Goal: Check status: Check status

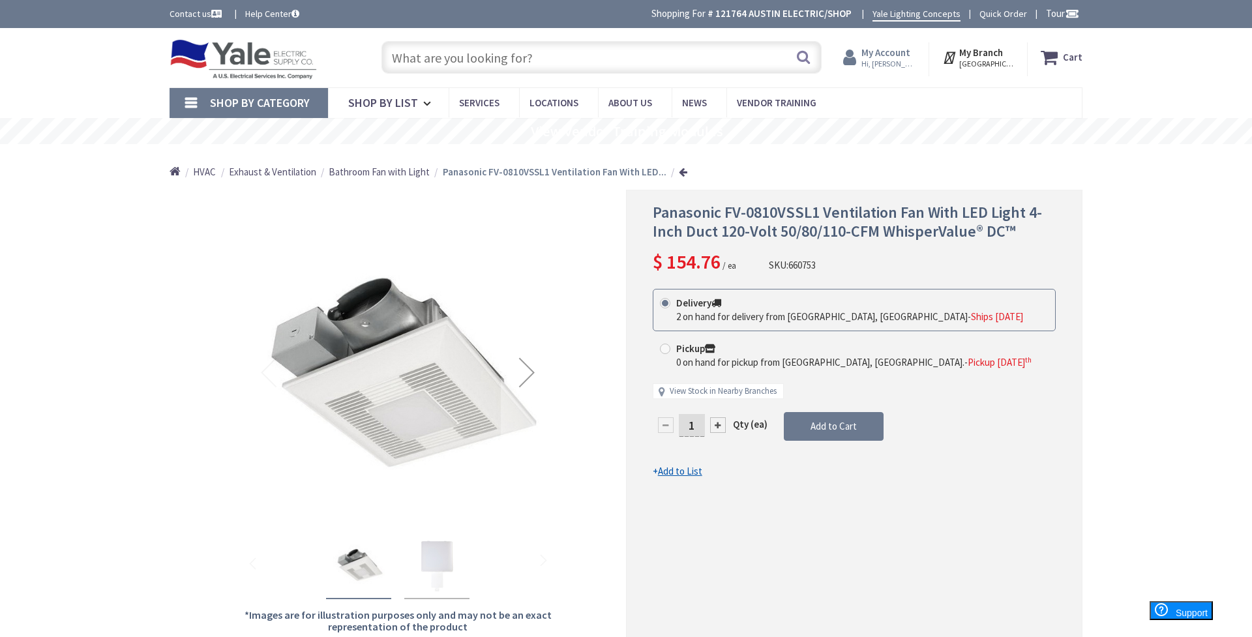
click at [897, 55] on strong "My Account" at bounding box center [885, 52] width 49 height 12
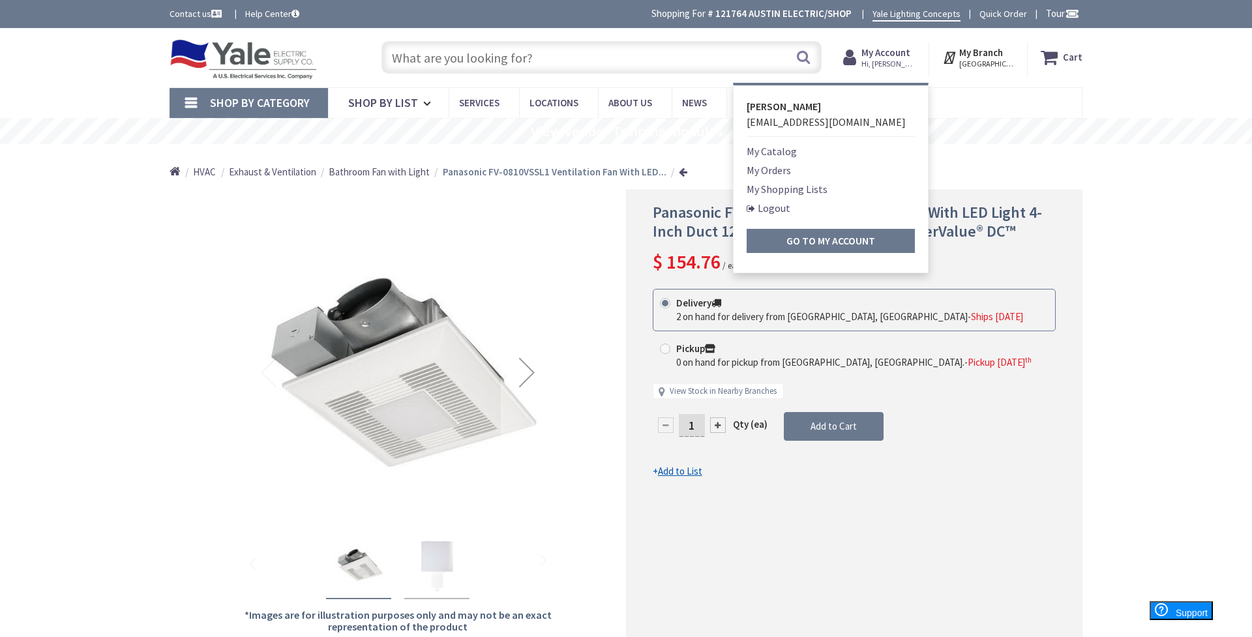
click at [787, 169] on link "My Orders" at bounding box center [769, 170] width 44 height 16
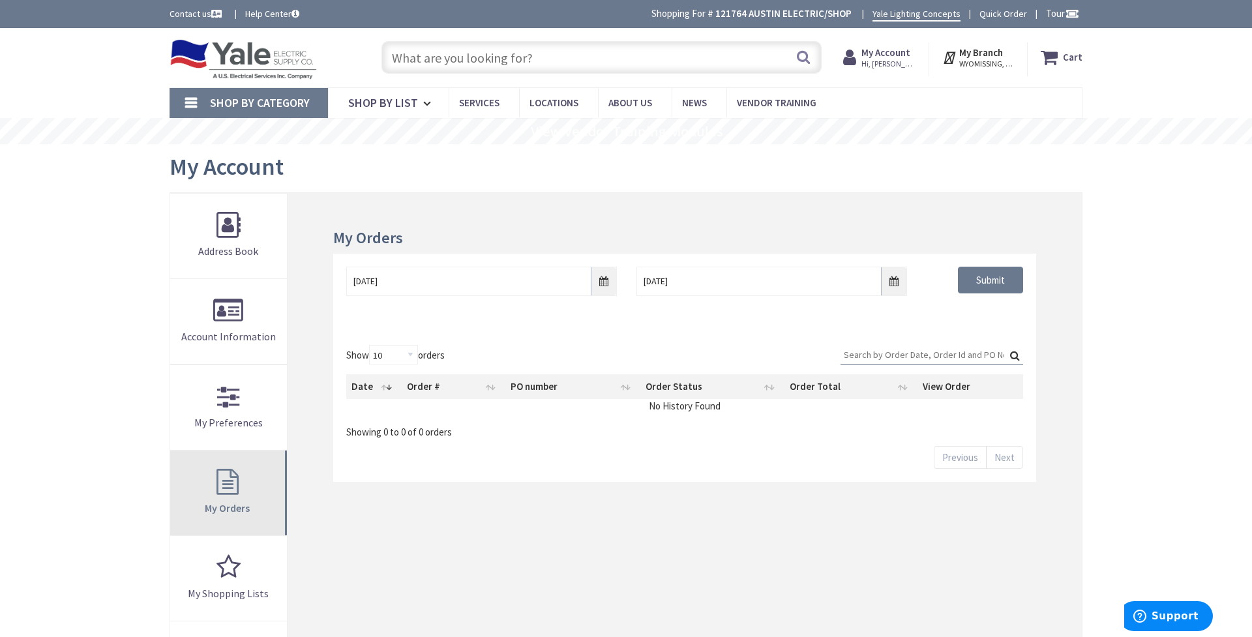
click at [245, 480] on link "My Orders" at bounding box center [228, 493] width 117 height 85
click at [604, 282] on input "[DATE]" at bounding box center [481, 281] width 271 height 29
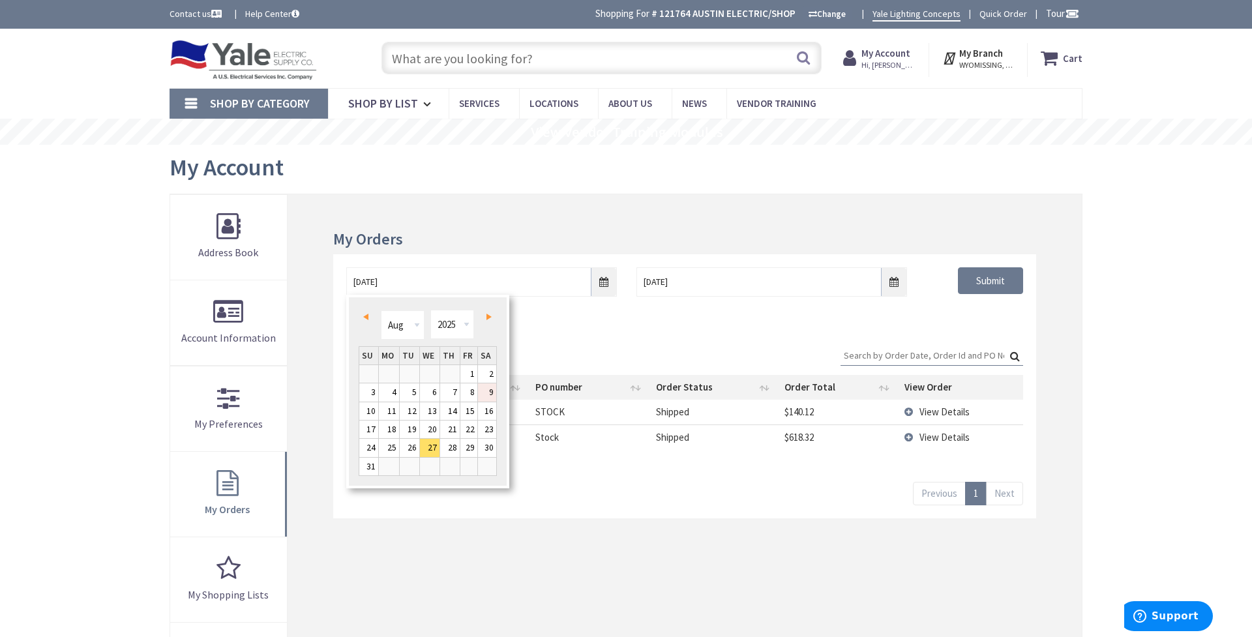
click at [494, 393] on link "9" at bounding box center [487, 392] width 18 height 18
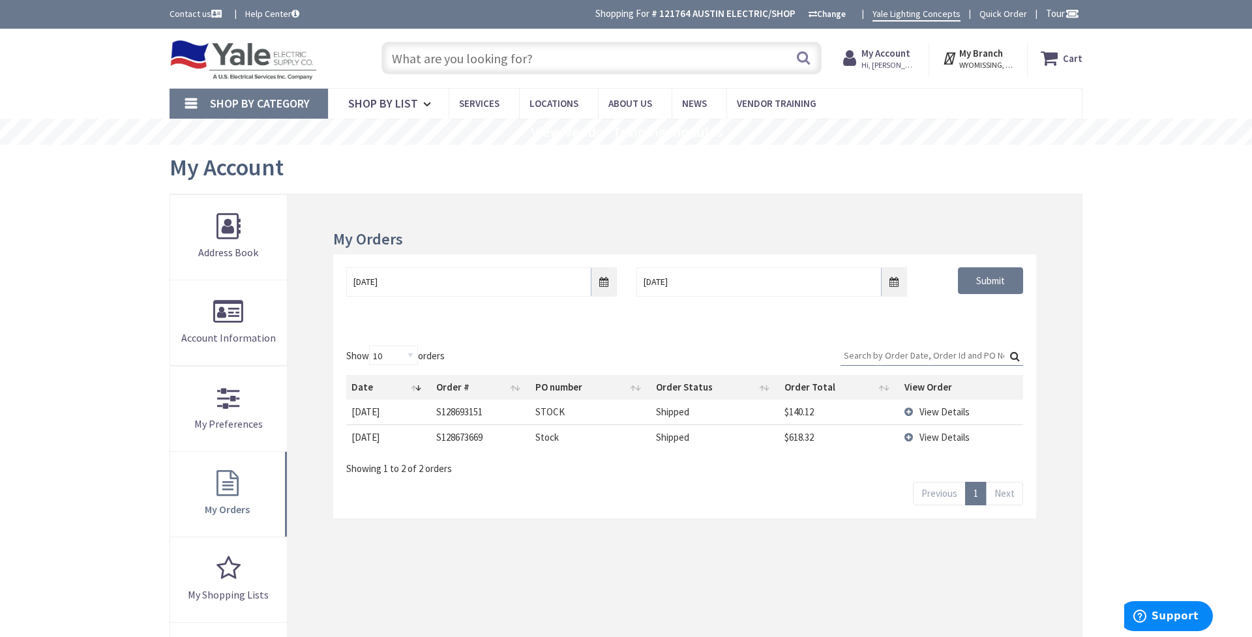
click at [931, 408] on span "View Details" at bounding box center [945, 412] width 50 height 12
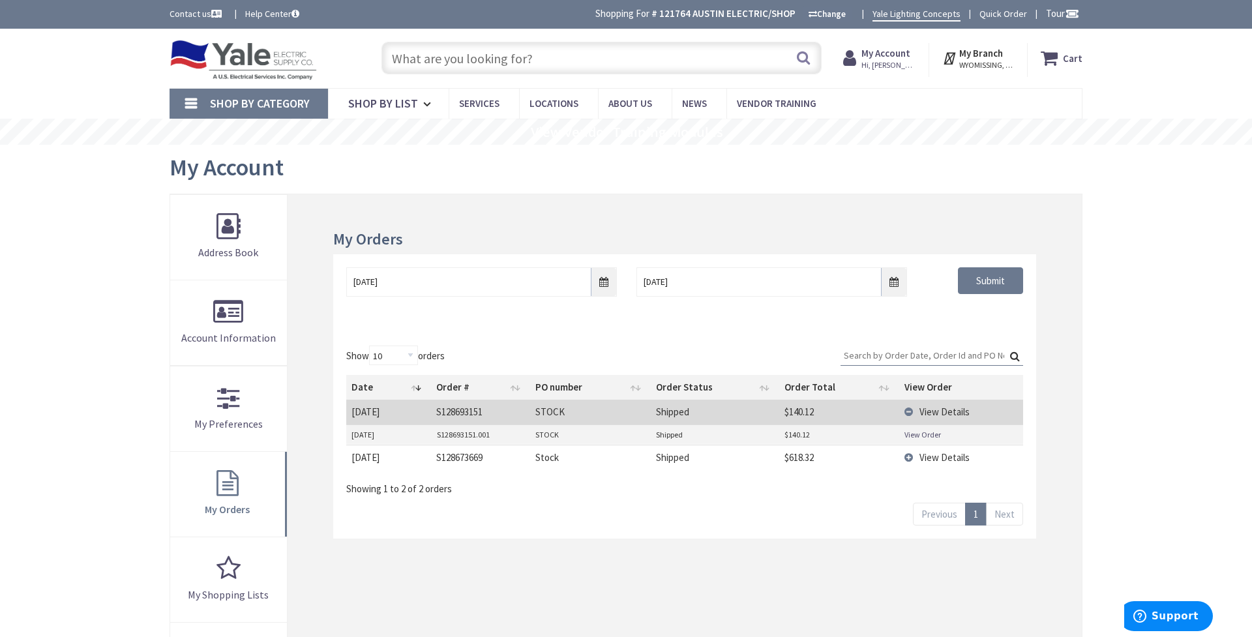
click at [935, 456] on span "View Details" at bounding box center [945, 457] width 50 height 12
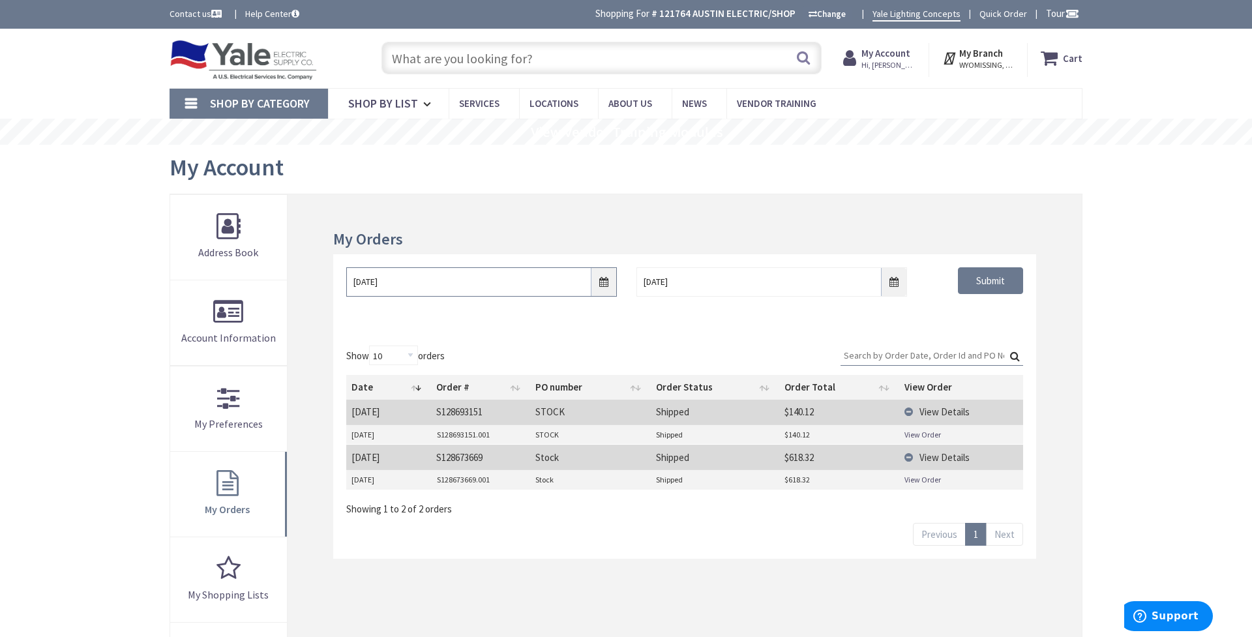
click at [481, 280] on input "[DATE]" at bounding box center [481, 281] width 271 height 29
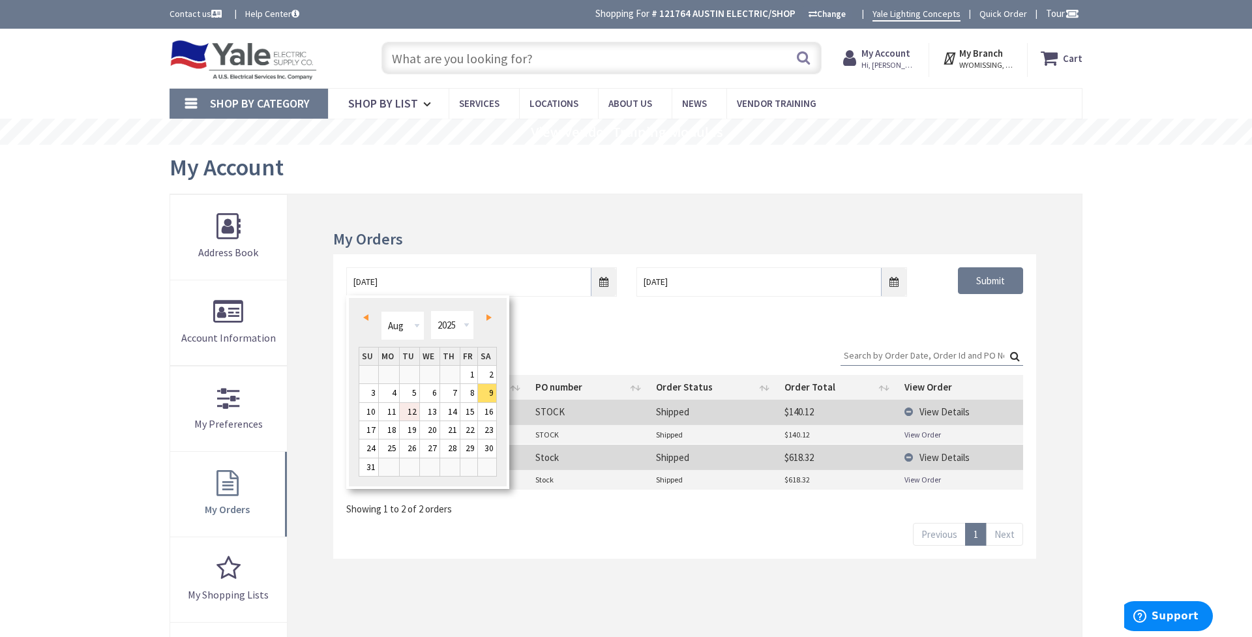
click at [412, 413] on link "12" at bounding box center [410, 412] width 20 height 18
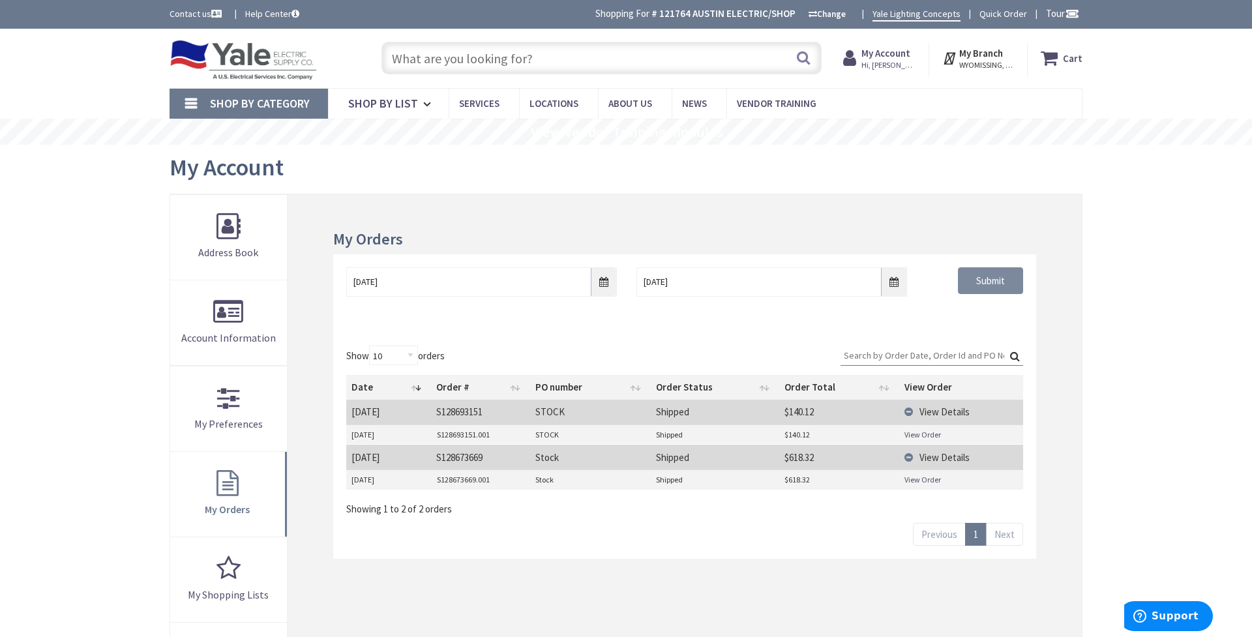
click at [999, 283] on input "Submit" at bounding box center [990, 280] width 65 height 27
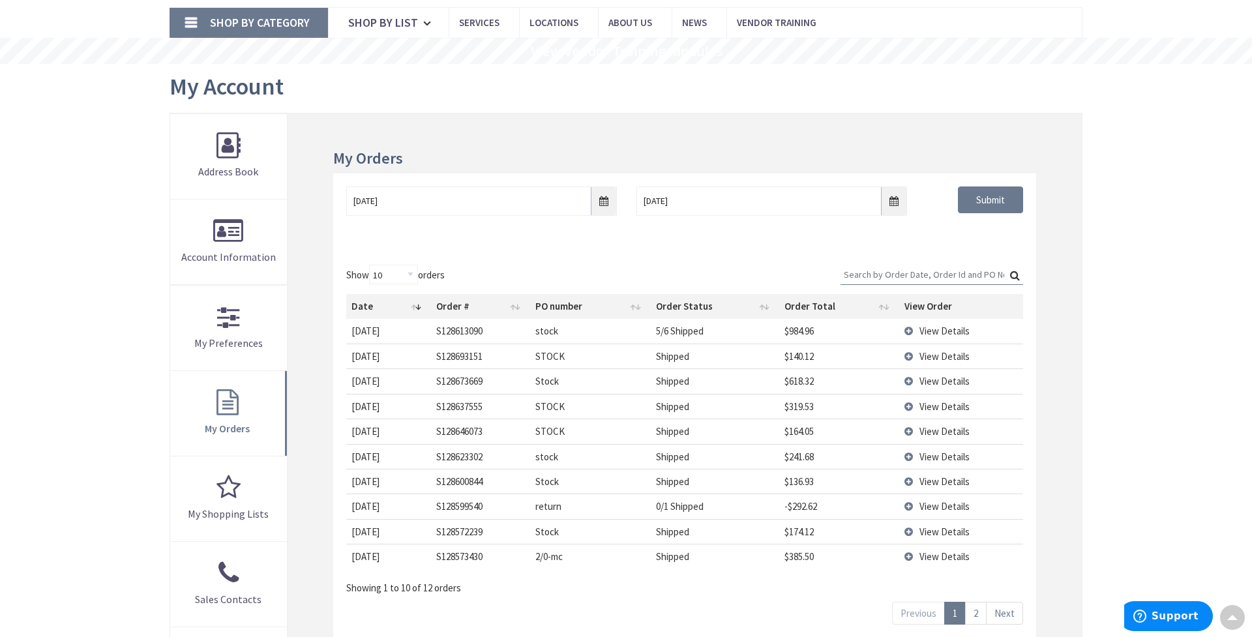
scroll to position [99, 0]
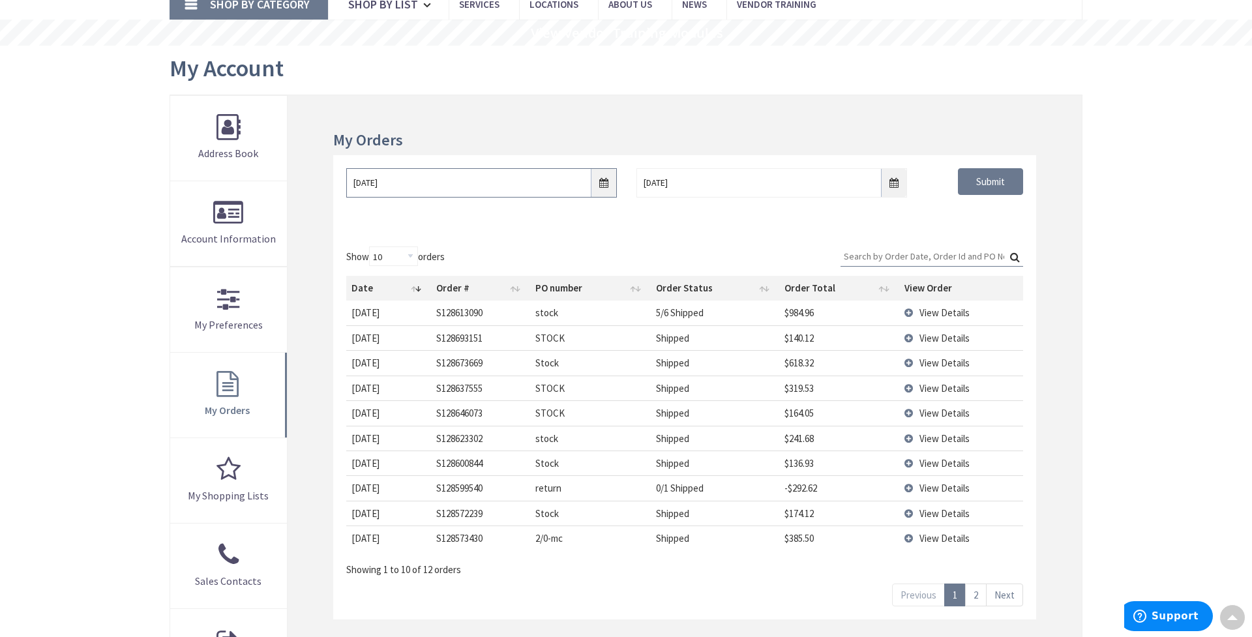
click at [601, 185] on input "[DATE]" at bounding box center [481, 182] width 271 height 29
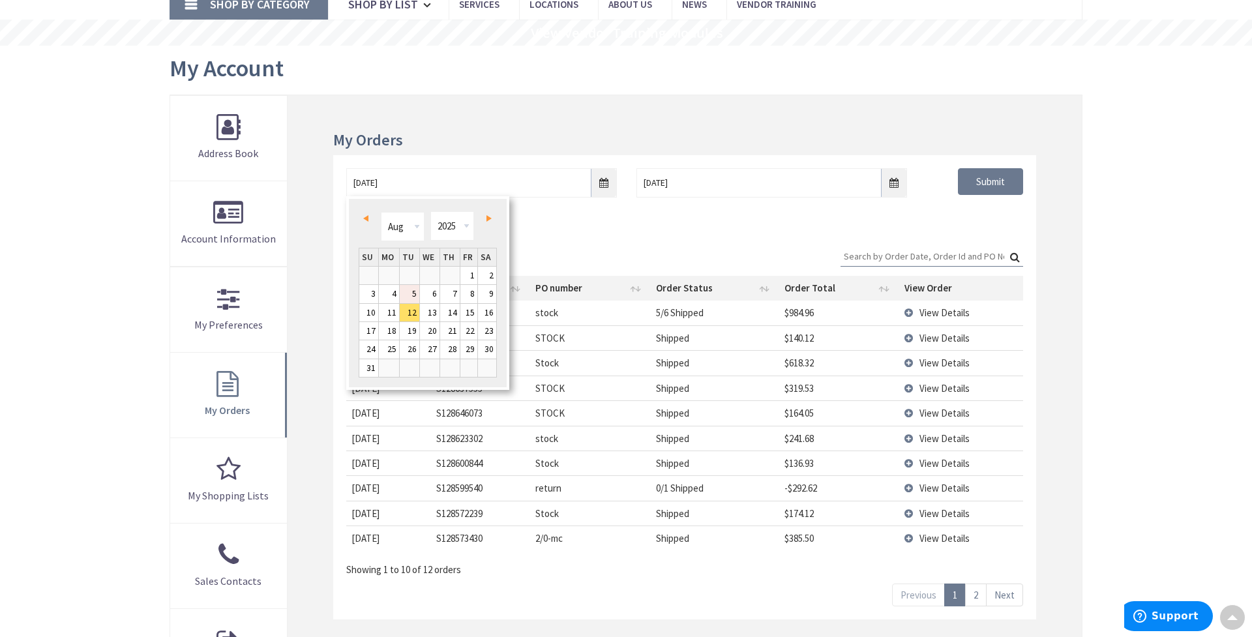
click at [417, 294] on link "5" at bounding box center [410, 294] width 20 height 18
type input "[DATE]"
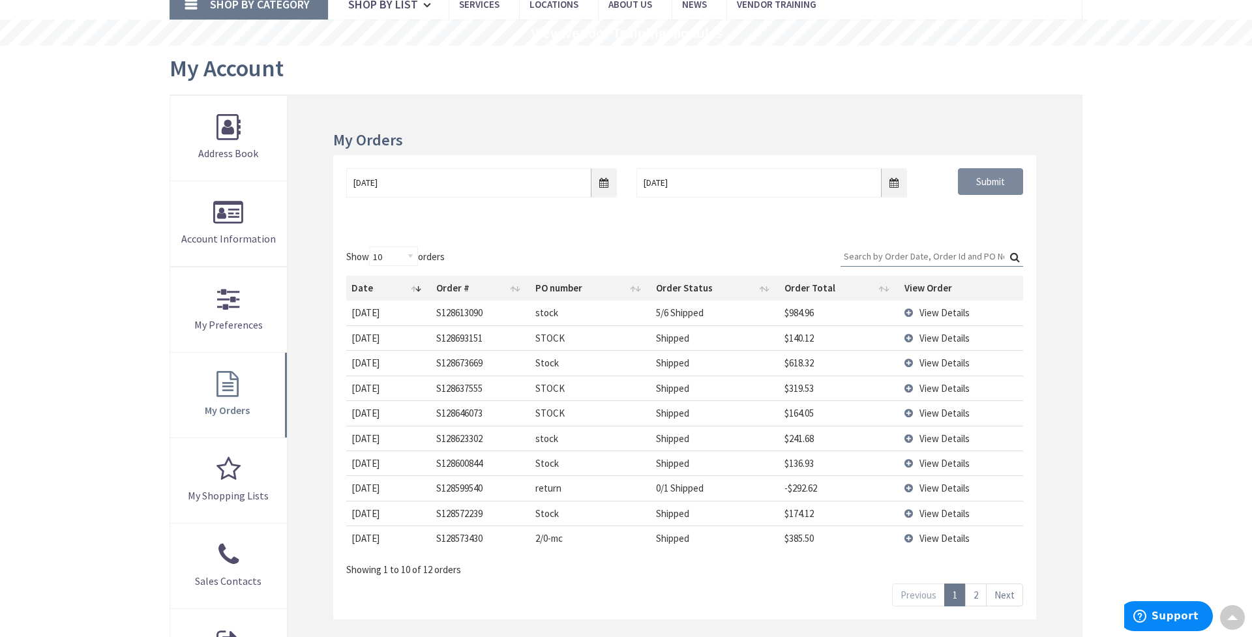
click at [997, 187] on input "Submit" at bounding box center [990, 181] width 65 height 27
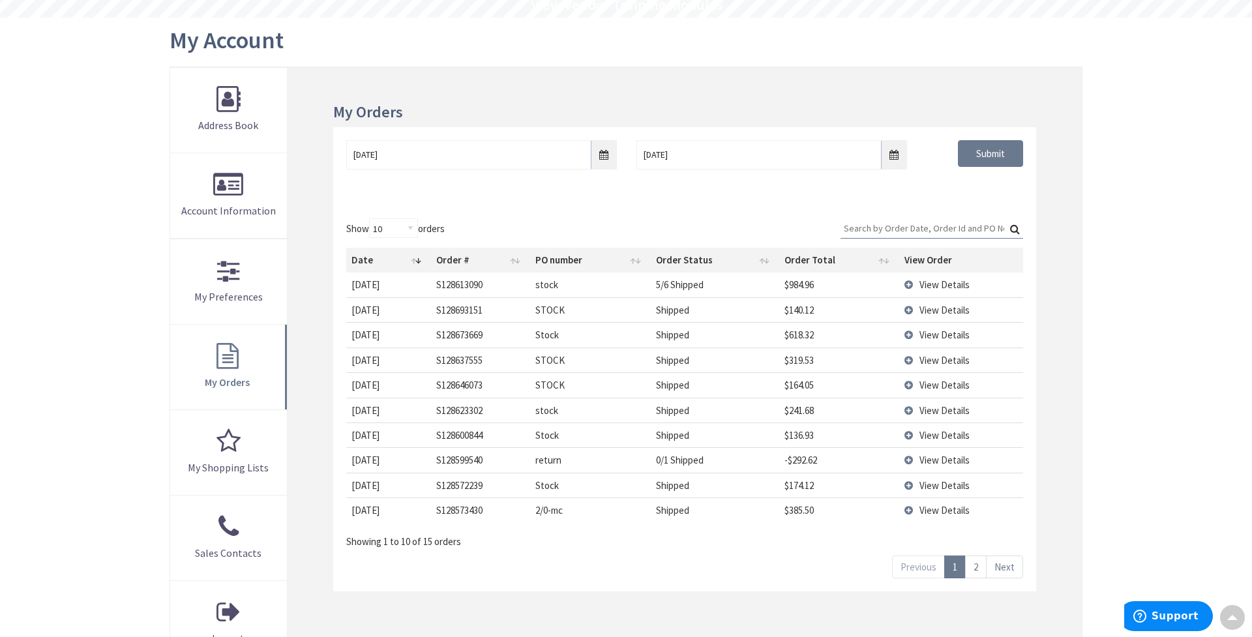
scroll to position [128, 0]
click at [976, 568] on link "2" at bounding box center [976, 565] width 22 height 23
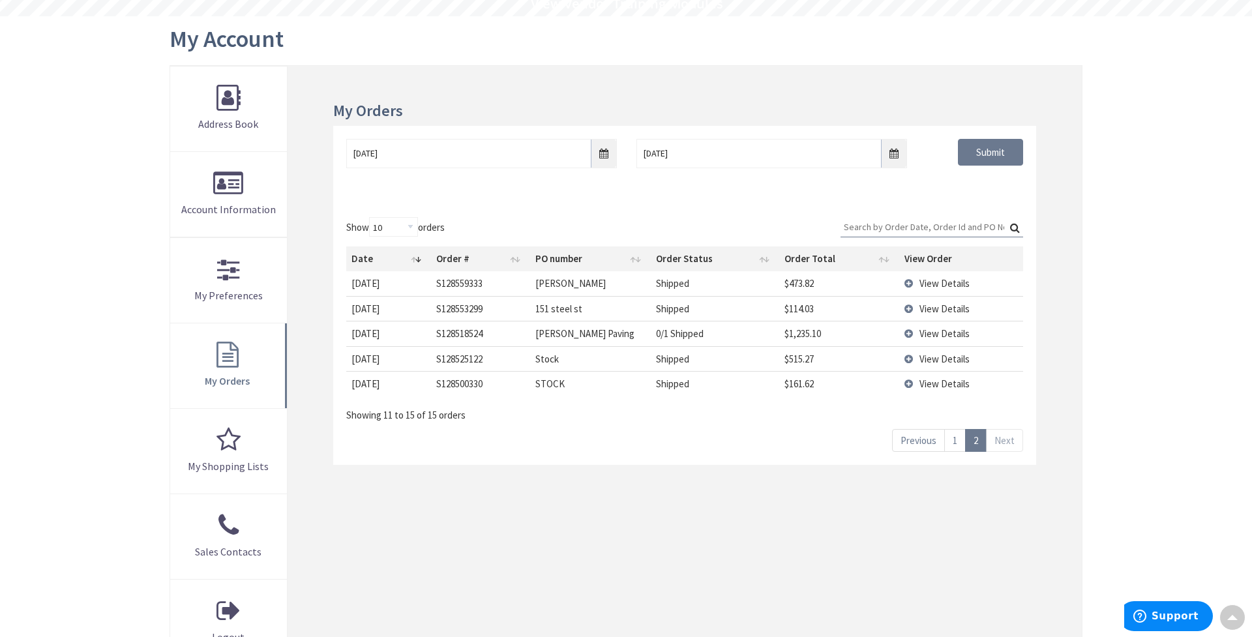
click at [935, 329] on span "View Details" at bounding box center [945, 333] width 50 height 12
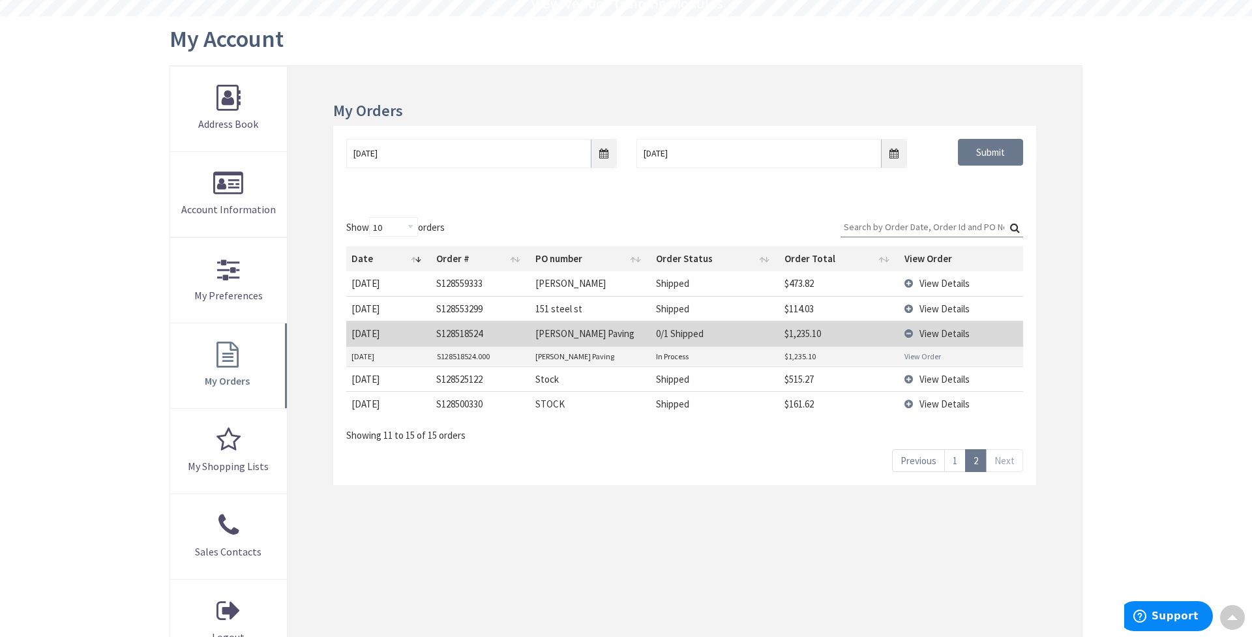
click at [925, 355] on link "View Order" at bounding box center [923, 356] width 37 height 11
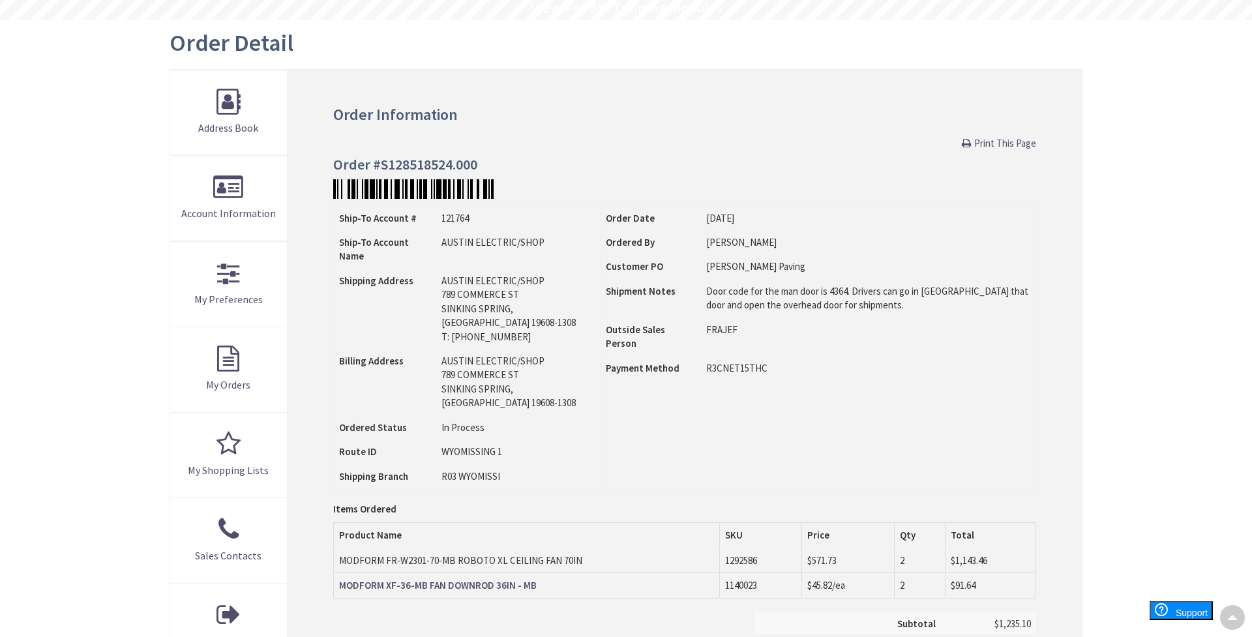
scroll to position [119, 0]
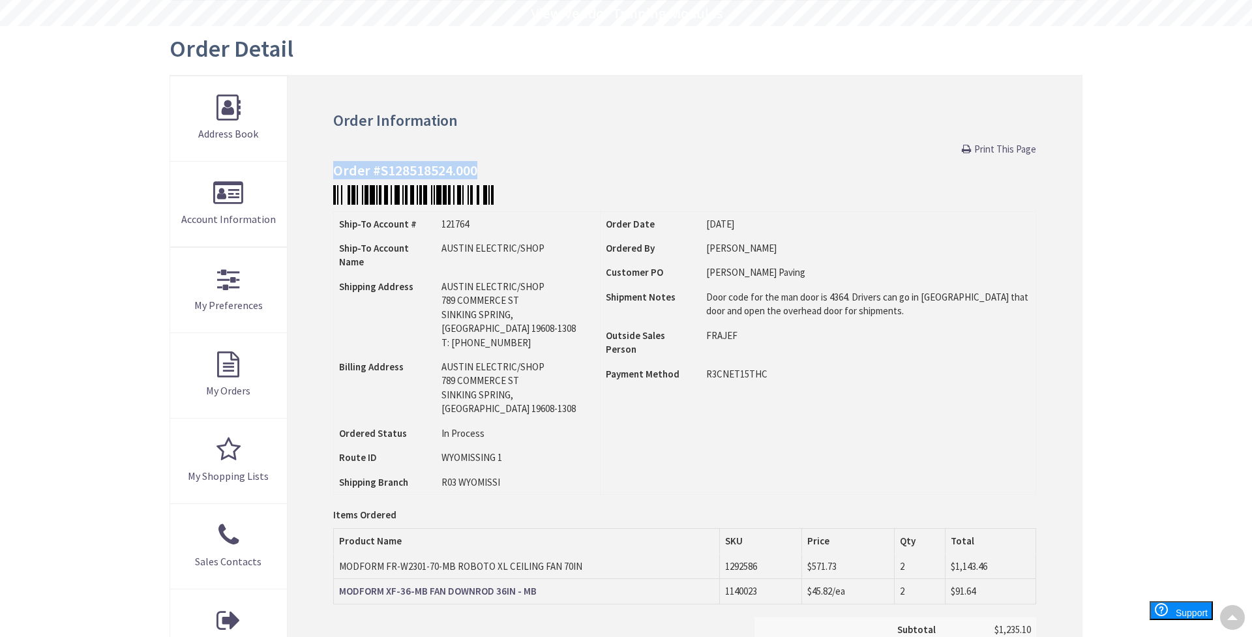
drag, startPoint x: 483, startPoint y: 170, endPoint x: 336, endPoint y: 171, distance: 147.4
click at [336, 171] on h4 "Order #S128518524.000" at bounding box center [684, 170] width 703 height 16
copy h4 "Order #S128518524.000"
